Goal: Information Seeking & Learning: Find specific fact

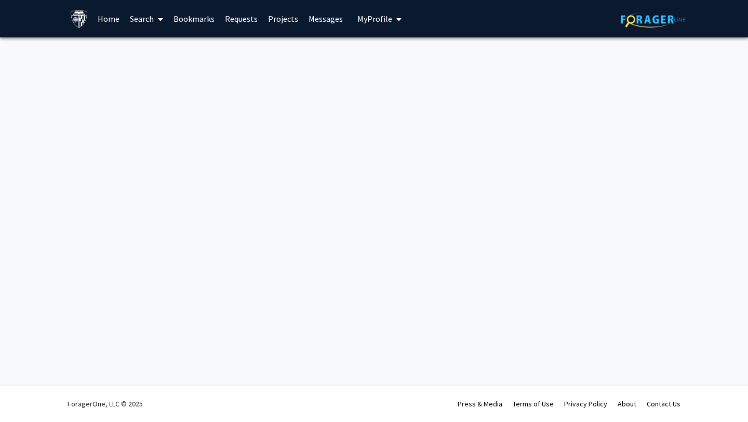
click at [109, 20] on link "Home" at bounding box center [108, 19] width 32 height 36
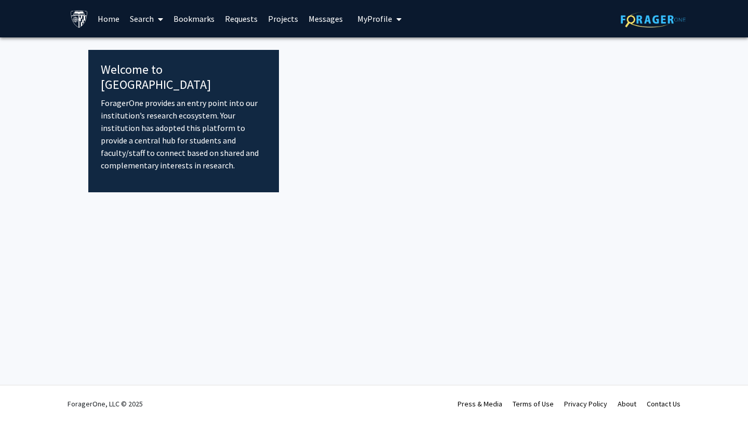
click at [144, 20] on link "Search" at bounding box center [147, 19] width 44 height 36
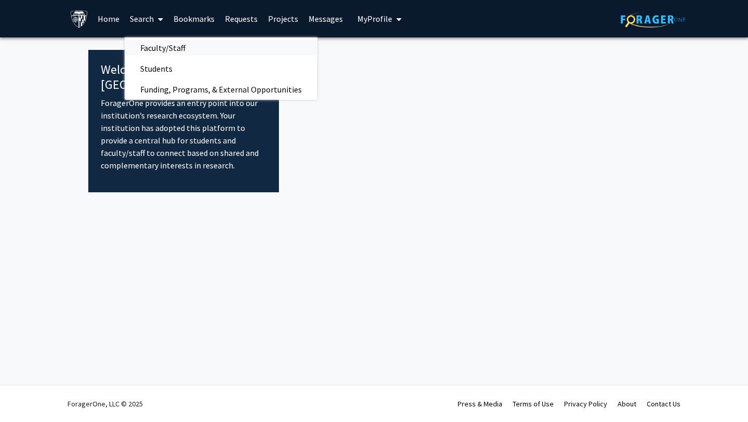
click at [165, 49] on span "Faculty/Staff" at bounding box center [163, 47] width 76 height 21
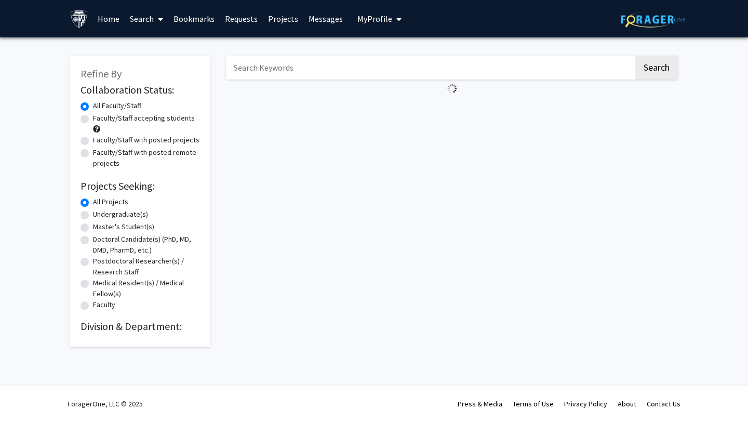
click at [111, 213] on label "Undergraduate(s)" at bounding box center [120, 214] width 55 height 11
click at [100, 213] on input "Undergraduate(s)" at bounding box center [96, 212] width 7 height 7
radio input "true"
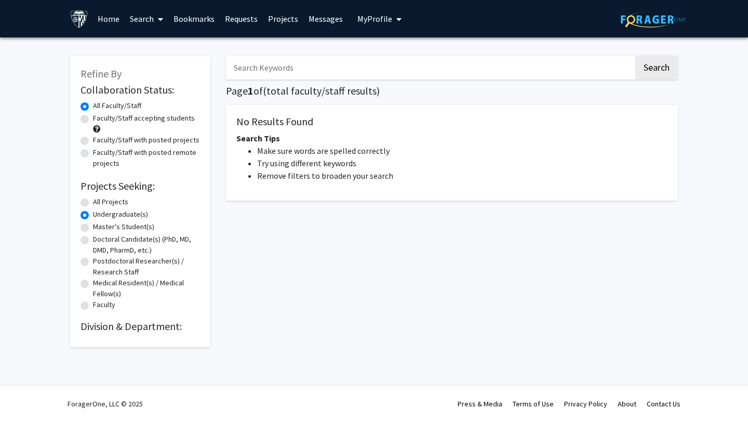
click at [110, 212] on label "Undergraduate(s)" at bounding box center [120, 214] width 55 height 11
click at [100, 212] on input "Undergraduate(s)" at bounding box center [96, 212] width 7 height 7
click at [100, 116] on label "Faculty/Staff accepting students" at bounding box center [144, 118] width 102 height 11
click at [100, 116] on input "Faculty/Staff accepting students" at bounding box center [96, 116] width 7 height 7
radio input "true"
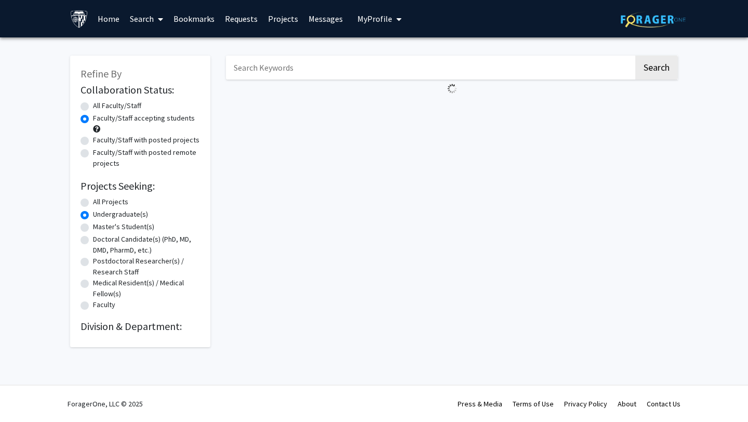
click at [93, 203] on label "All Projects" at bounding box center [110, 201] width 35 height 11
click at [93, 203] on input "All Projects" at bounding box center [96, 199] width 7 height 7
radio input "true"
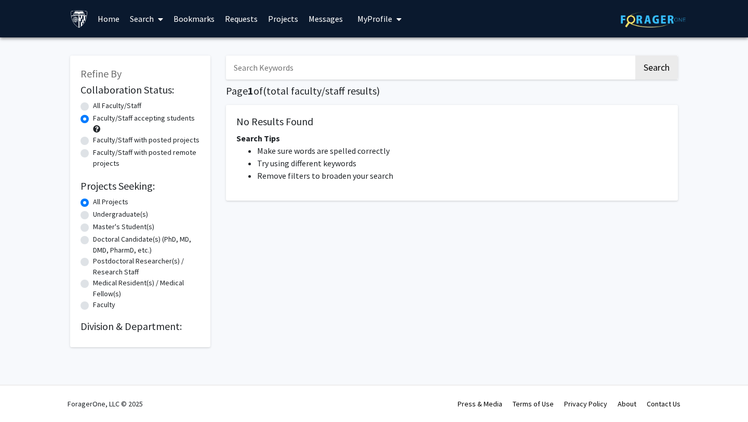
click at [208, 30] on link "Bookmarks" at bounding box center [193, 19] width 51 height 36
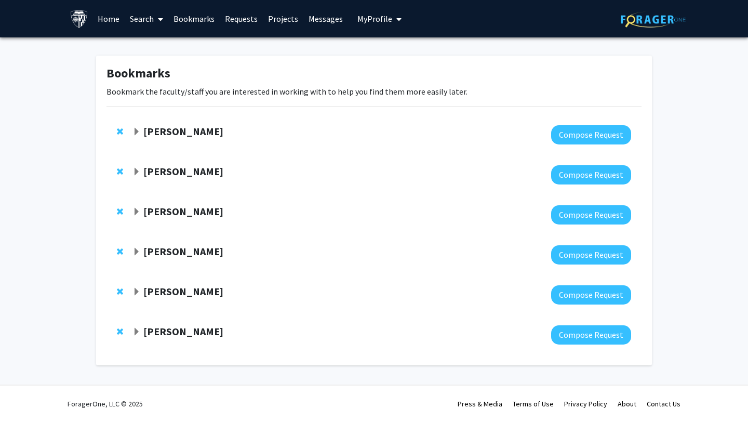
click at [373, 22] on span "My Profile" at bounding box center [374, 19] width 35 height 10
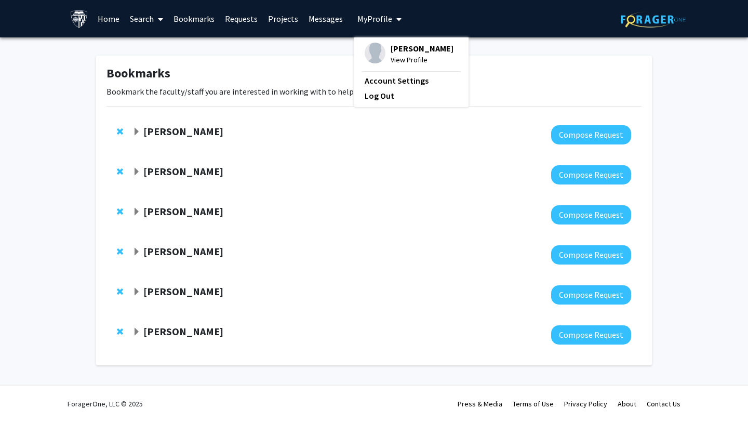
click at [116, 16] on link "Home" at bounding box center [108, 19] width 32 height 36
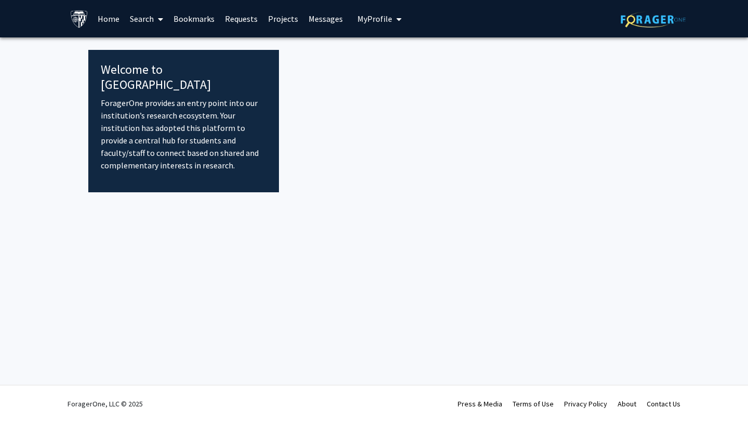
click at [142, 17] on link "Search" at bounding box center [147, 19] width 44 height 36
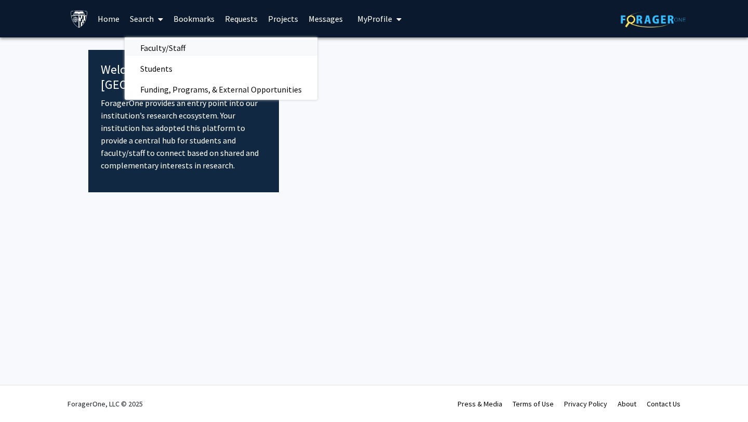
click at [150, 48] on span "Faculty/Staff" at bounding box center [163, 47] width 76 height 21
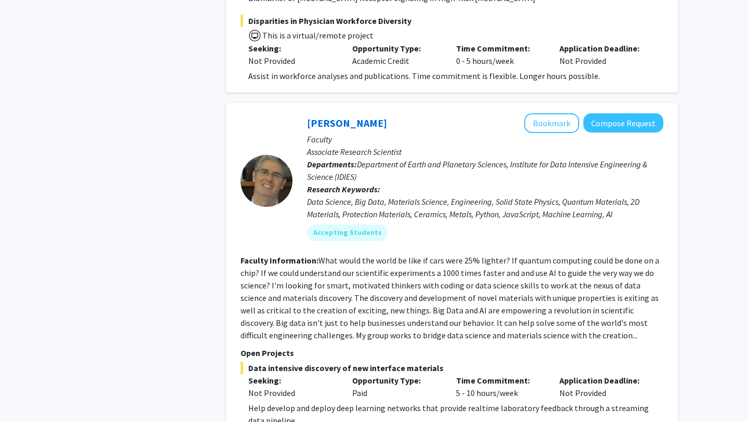
scroll to position [4972, 0]
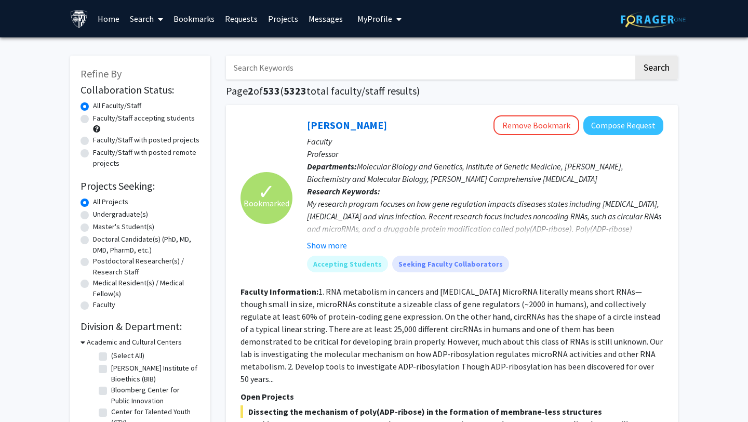
click at [330, 66] on input "Search Keywords" at bounding box center [430, 68] width 408 height 24
click at [635, 56] on button "Search" at bounding box center [656, 68] width 43 height 24
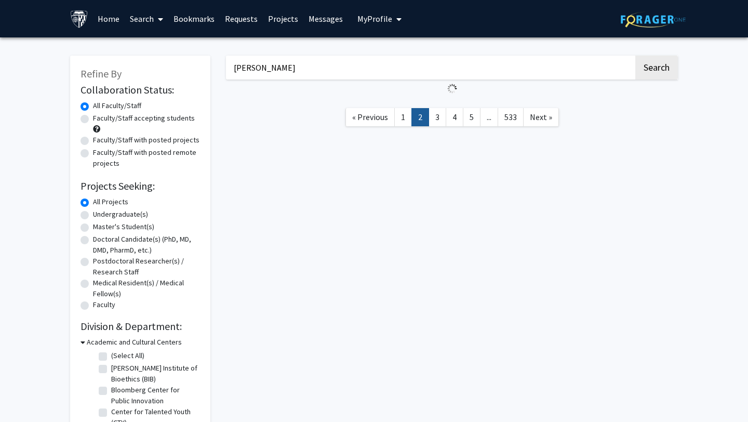
click at [260, 70] on input "jonathon kuhn" at bounding box center [430, 68] width 408 height 24
type input "[PERSON_NAME]"
click at [635, 56] on button "Search" at bounding box center [656, 68] width 43 height 24
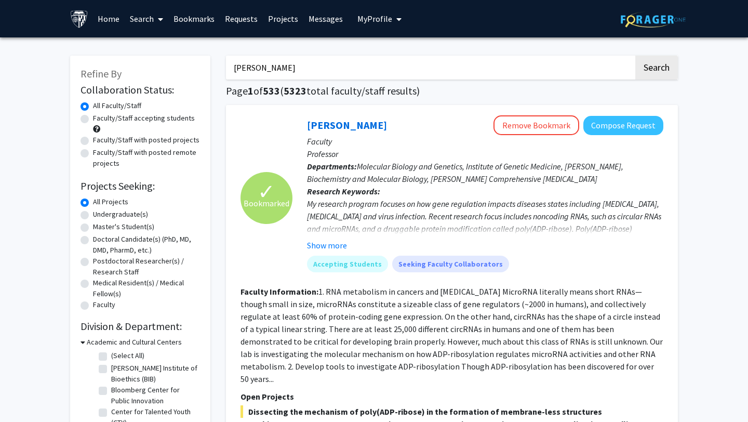
click at [299, 68] on input "[PERSON_NAME]" at bounding box center [430, 68] width 408 height 24
click at [635, 56] on button "Search" at bounding box center [656, 68] width 43 height 24
click at [648, 70] on button "Search" at bounding box center [656, 68] width 43 height 24
